Goal: Task Accomplishment & Management: Complete application form

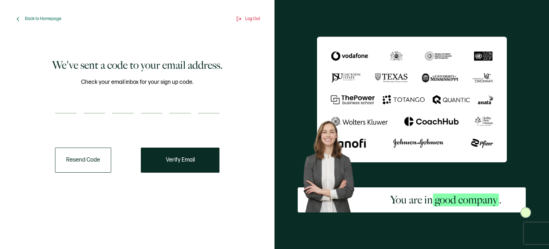
click at [62, 108] on input "number" at bounding box center [65, 106] width 21 height 14
type input "7"
type input "5"
type input "7"
type input "2"
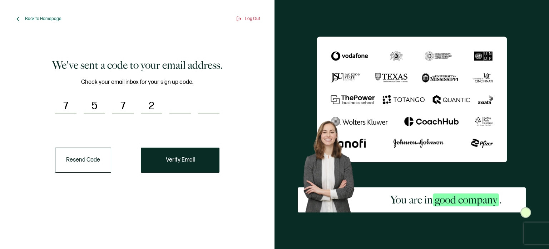
type input "3"
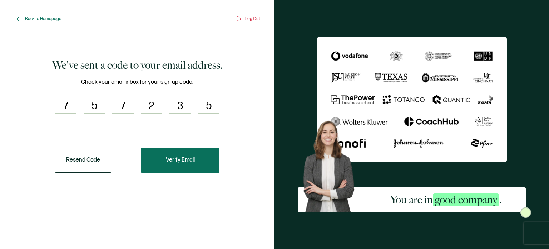
type input "5"
click at [208, 163] on button "Verify Email" at bounding box center [180, 159] width 79 height 25
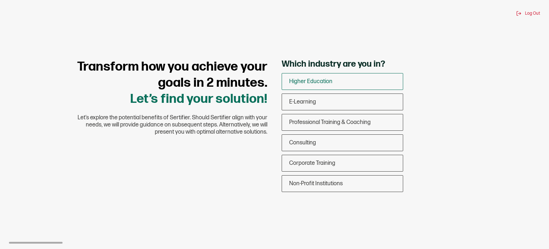
click at [348, 84] on div "Higher Education" at bounding box center [342, 81] width 121 height 17
click at [0, 0] on input "Higher Education" at bounding box center [0, 0] width 0 height 0
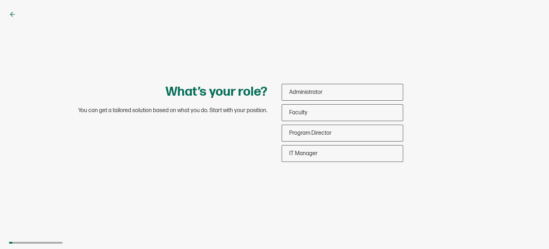
click at [10, 12] on icon at bounding box center [12, 14] width 7 height 7
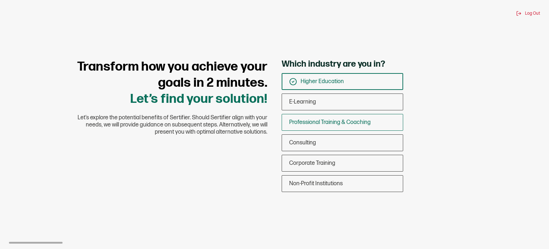
click at [333, 122] on span "Professional Training & Coaching" at bounding box center [330, 122] width 82 height 7
click at [0, 0] on input "Professional Training & Coaching" at bounding box center [0, 0] width 0 height 0
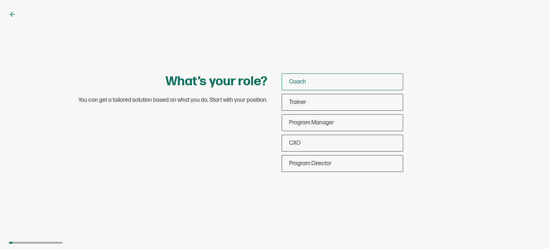
click at [347, 85] on div "Coach" at bounding box center [342, 81] width 121 height 17
click at [0, 0] on input "Coach" at bounding box center [0, 0] width 0 height 0
click at [317, 81] on span "Coach" at bounding box center [309, 81] width 17 height 7
click at [0, 0] on input "Coach" at bounding box center [0, 0] width 0 height 0
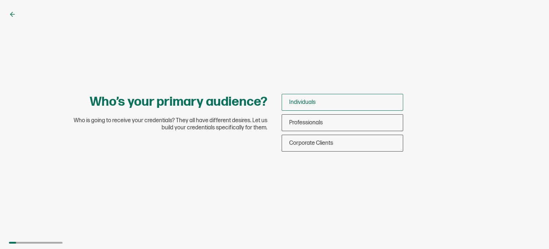
click at [313, 101] on span "Individuals" at bounding box center [302, 102] width 26 height 7
click at [0, 0] on input "Individuals" at bounding box center [0, 0] width 0 height 0
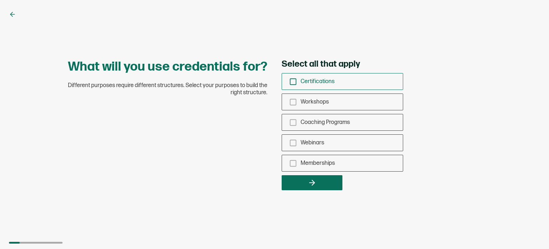
click at [326, 79] on span "Certifications" at bounding box center [318, 81] width 34 height 7
click at [0, 0] on input "Certifications" at bounding box center [0, 0] width 0 height 0
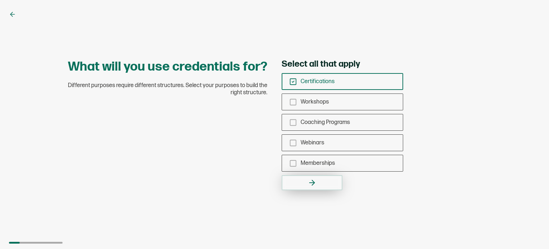
click at [324, 184] on button "button" at bounding box center [312, 182] width 61 height 15
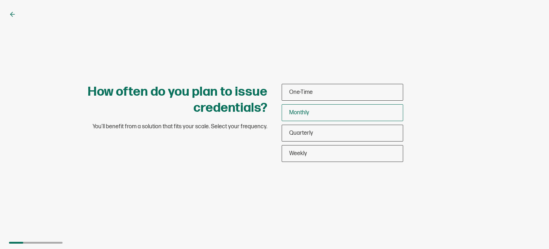
click at [318, 114] on div "Monthly" at bounding box center [342, 112] width 121 height 17
click at [0, 0] on input "Monthly" at bounding box center [0, 0] width 0 height 0
